Goal: Task Accomplishment & Management: Manage account settings

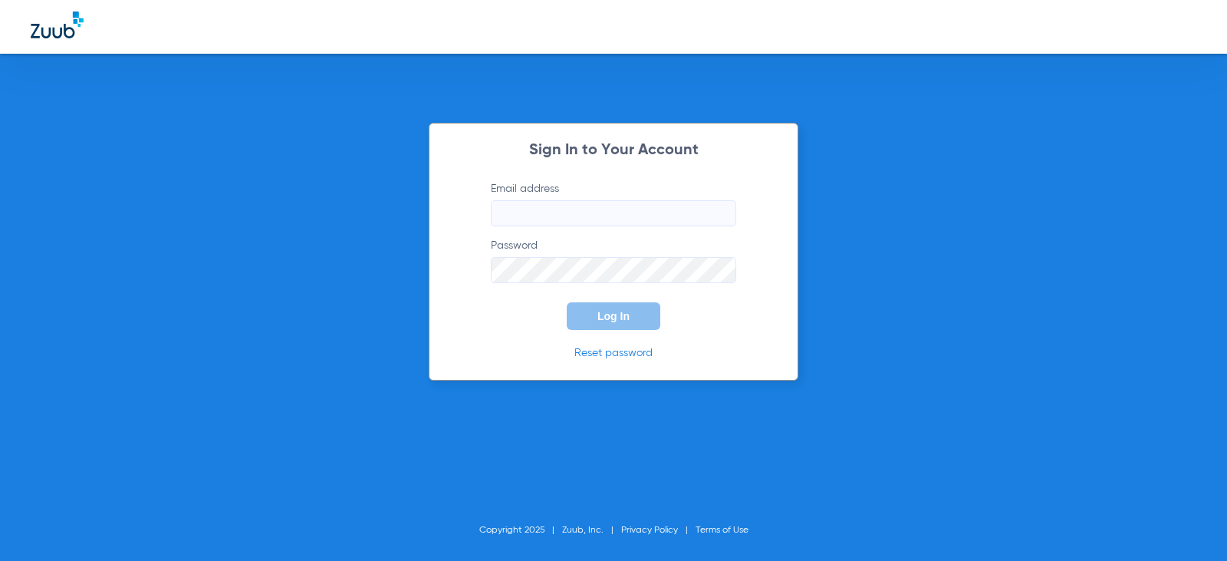
click at [624, 219] on input "Email address" at bounding box center [613, 213] width 245 height 26
drag, startPoint x: 619, startPoint y: 213, endPoint x: 364, endPoint y: 180, distance: 257.6
click at [364, 180] on div "Sign In to Your Account Email address Invalid email address HD034642 Password L…" at bounding box center [613, 280] width 1227 height 561
type input "m"
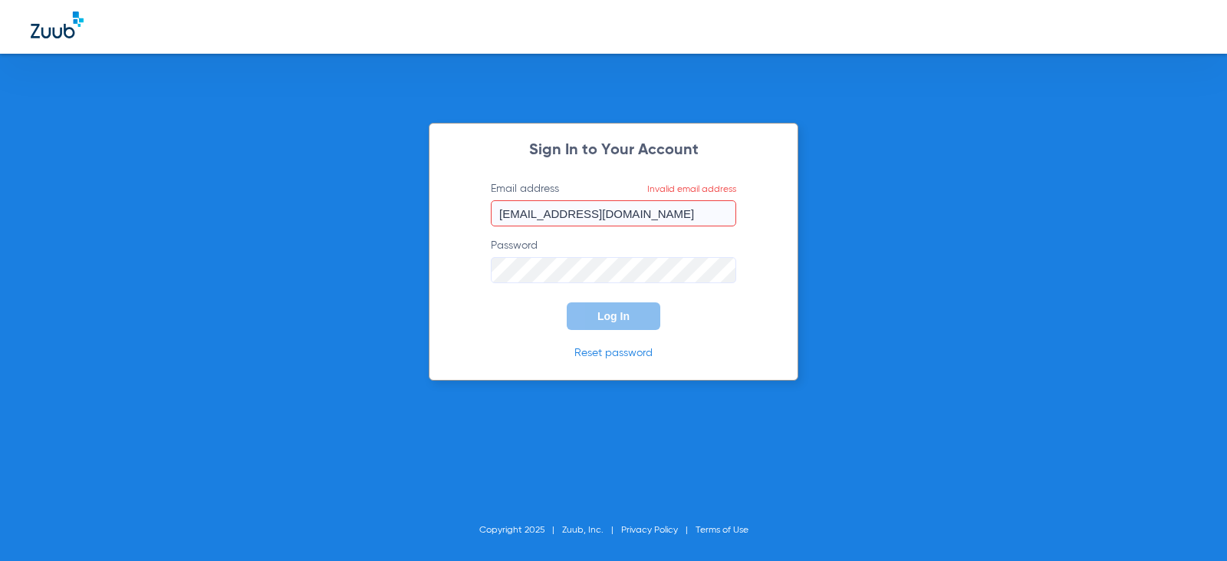
type input "[EMAIL_ADDRESS][DOMAIN_NAME]"
click at [386, 267] on div "Sign In to Your Account Email address Invalid email address [EMAIL_ADDRESS][DOM…" at bounding box center [613, 280] width 1227 height 561
click at [723, 311] on form "Email address Invalid email address [EMAIL_ADDRESS][DOMAIN_NAME] Password Log In" at bounding box center [614, 255] width 292 height 149
click at [715, 217] on input "[EMAIL_ADDRESS][DOMAIN_NAME]" at bounding box center [613, 213] width 245 height 26
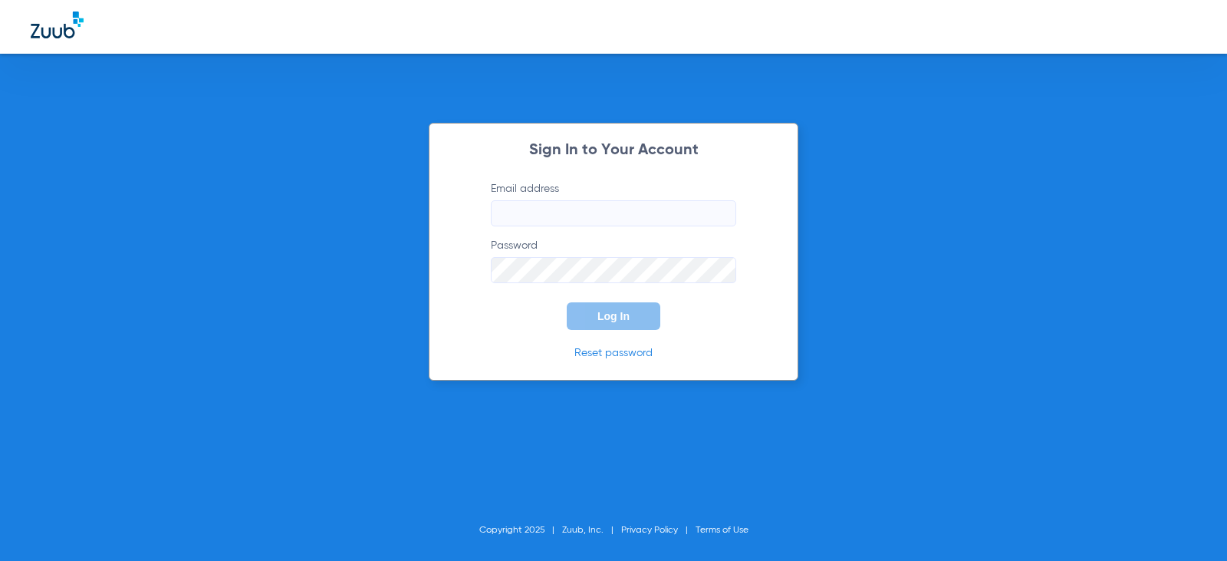
click at [510, 213] on input "Email address" at bounding box center [613, 213] width 245 height 26
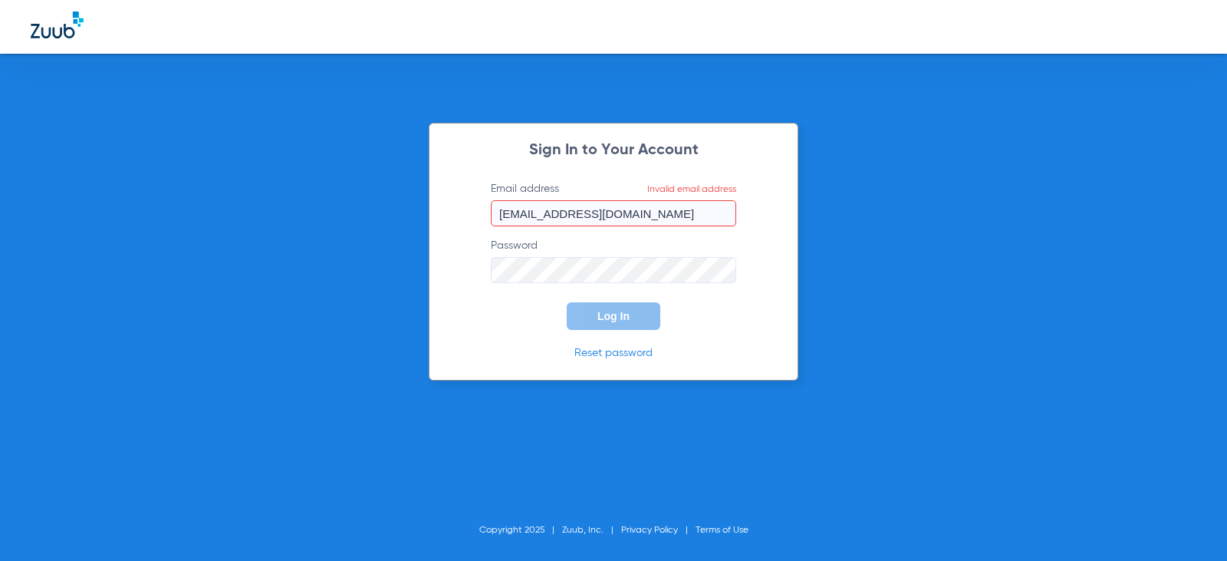
type input "[EMAIL_ADDRESS][DOMAIN_NAME]"
click at [568, 222] on input "[EMAIL_ADDRESS][DOMAIN_NAME]" at bounding box center [613, 213] width 245 height 26
click at [449, 274] on div "Sign In to Your Account Email address Invalid email address Marthapainter48@myd…" at bounding box center [614, 252] width 370 height 258
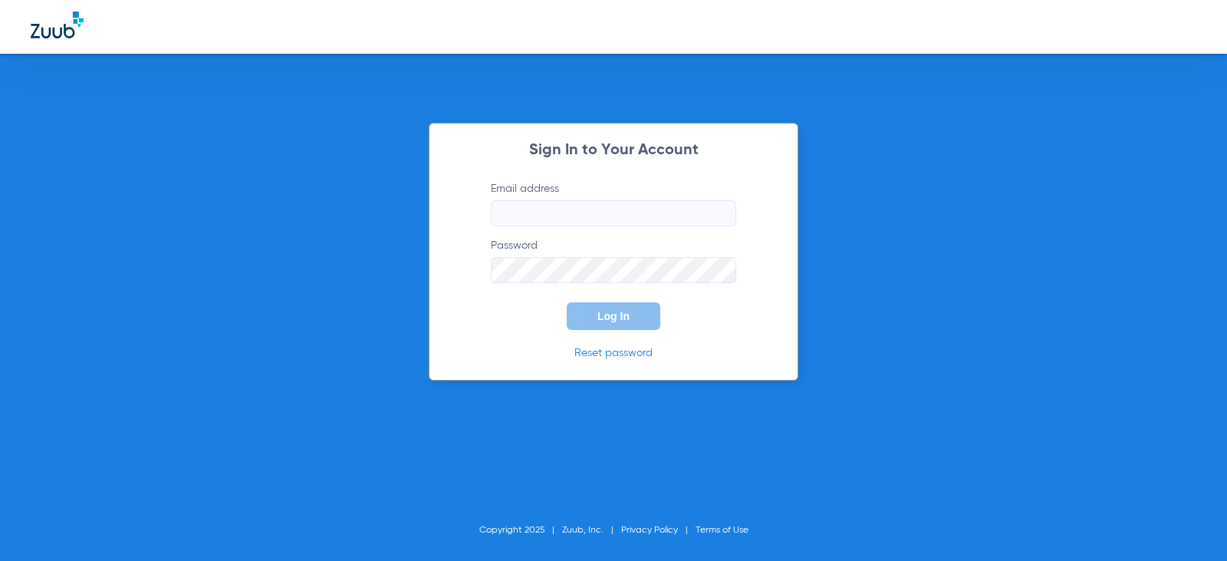
click at [585, 209] on input "Email address" at bounding box center [613, 213] width 245 height 26
type input "m"
click at [586, 210] on input "Marthapainter48" at bounding box center [613, 213] width 245 height 26
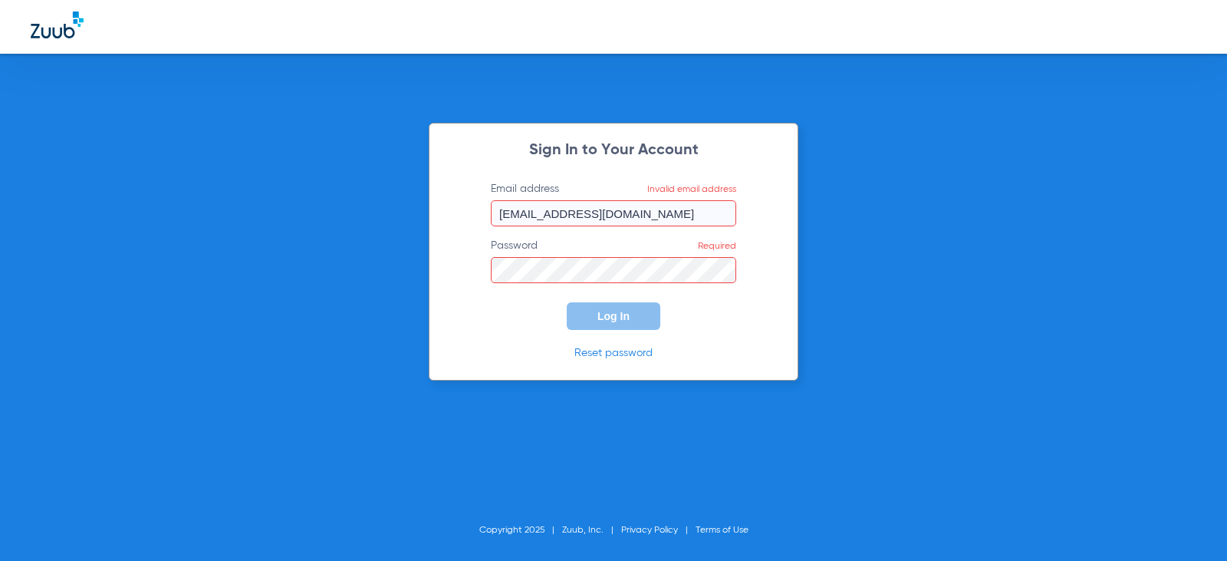
click at [510, 218] on input "Marthapainter48@heartland.com" at bounding box center [613, 213] width 245 height 26
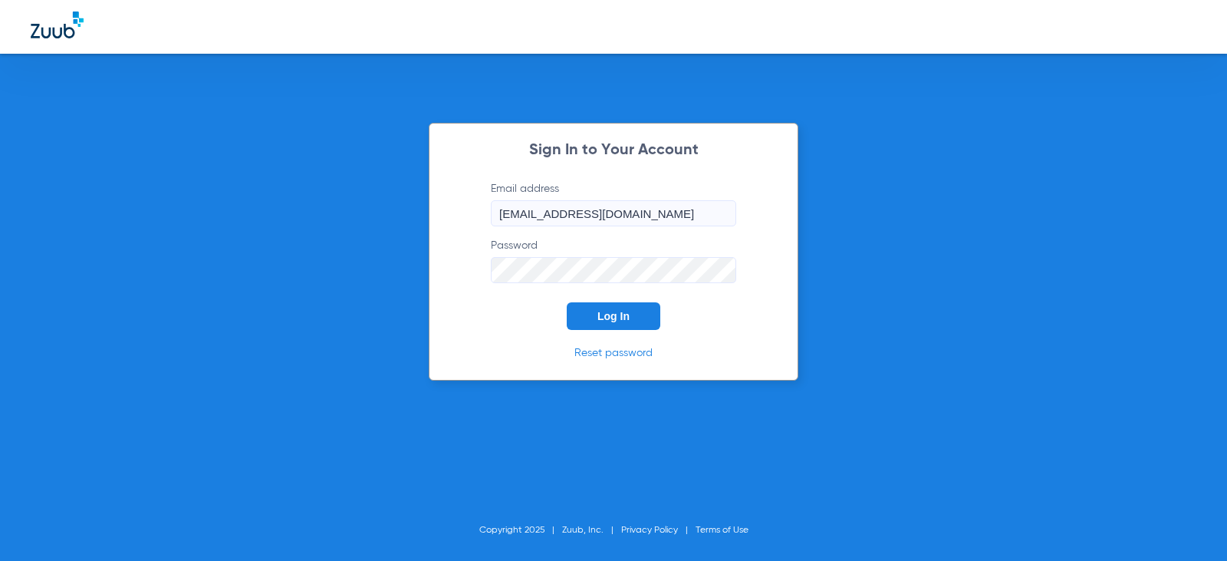
click at [507, 221] on input "marthapainter48@heartland.com" at bounding box center [613, 213] width 245 height 26
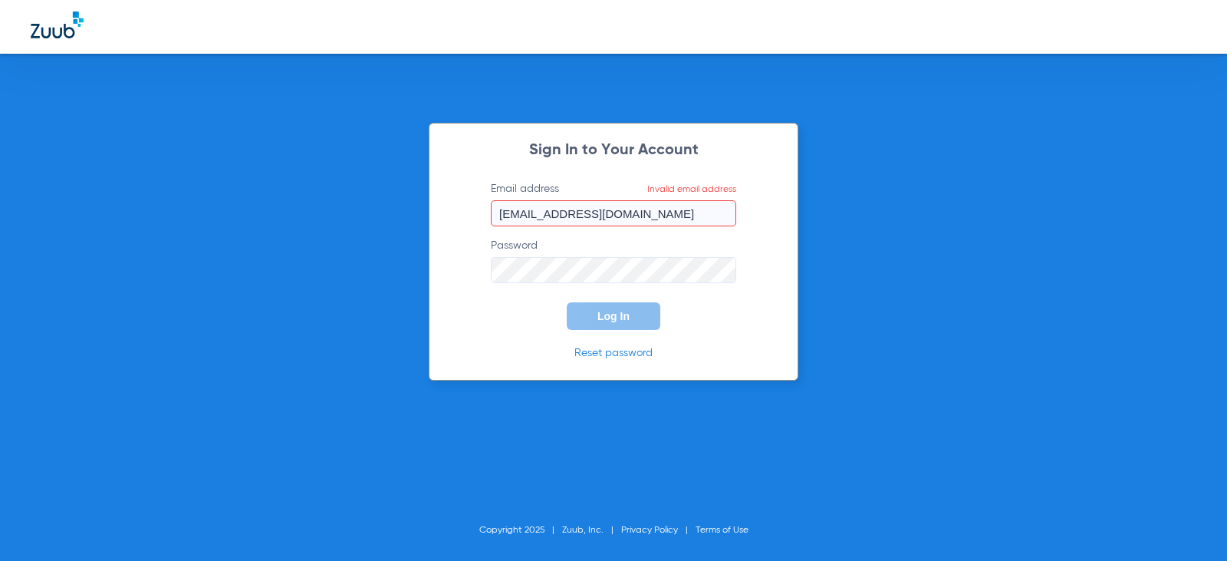
type input "Marthapainter48@heartland.com"
click at [432, 272] on div "Sign In to Your Account Email address Invalid email address Marthapainter48@hea…" at bounding box center [614, 252] width 370 height 258
